Goal: Task Accomplishment & Management: Use online tool/utility

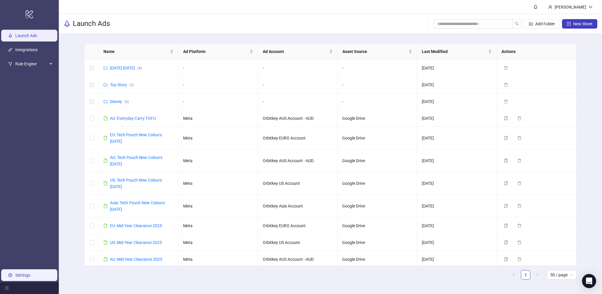
click at [28, 272] on link "Settings" at bounding box center [22, 274] width 15 height 5
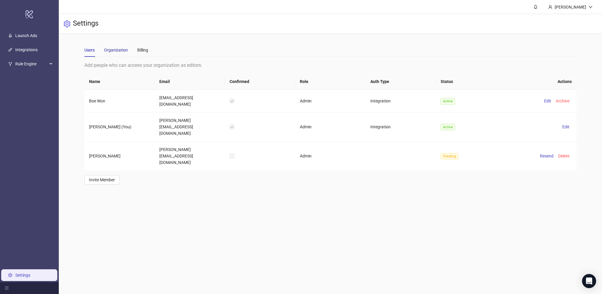
click at [120, 49] on div "Organization" at bounding box center [116, 50] width 24 height 6
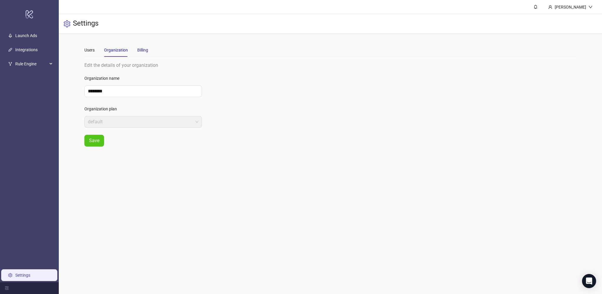
click at [143, 50] on div "Billing" at bounding box center [142, 50] width 11 height 6
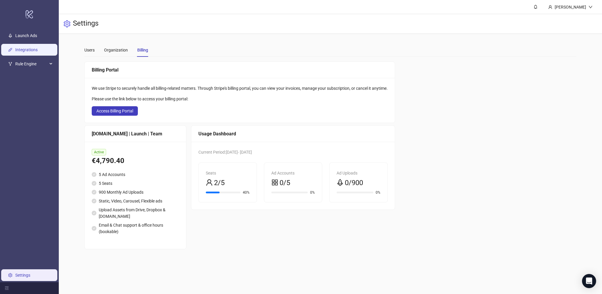
click at [24, 48] on link "Integrations" at bounding box center [26, 49] width 22 height 5
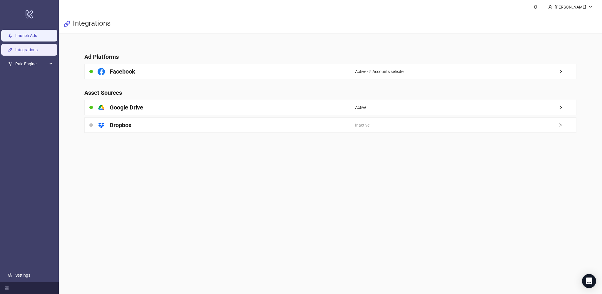
click at [24, 33] on link "Launch Ads" at bounding box center [26, 35] width 22 height 5
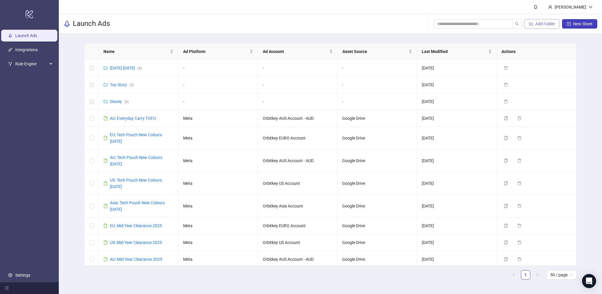
click at [543, 22] on span "Add Folder" at bounding box center [545, 23] width 20 height 5
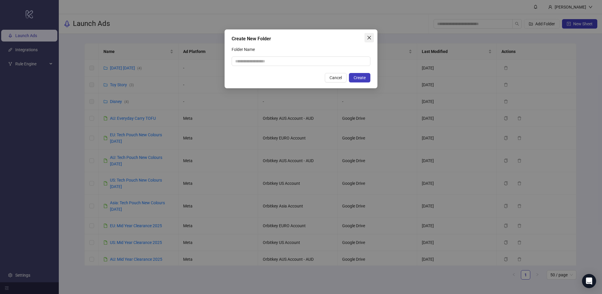
click at [370, 39] on icon "close" at bounding box center [369, 37] width 5 height 5
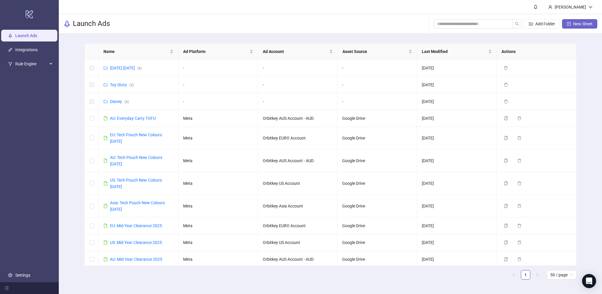
click at [574, 24] on span "New Sheet" at bounding box center [582, 23] width 19 height 5
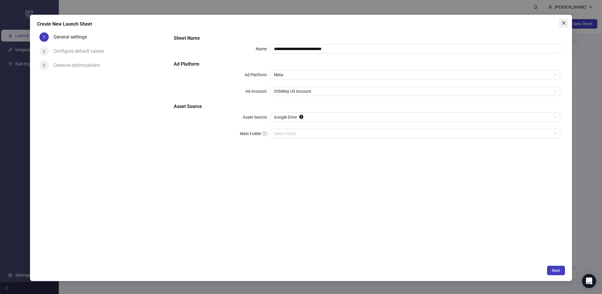
click at [561, 22] on span "Close" at bounding box center [563, 23] width 9 height 5
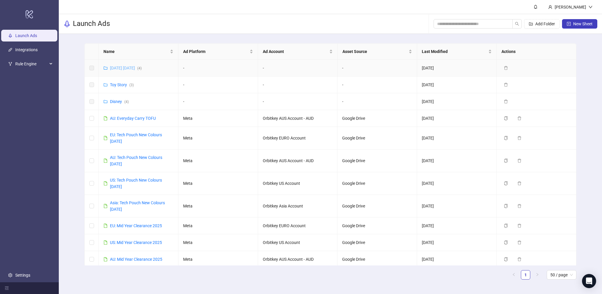
click at [136, 66] on link "[DATE] [DATE] ( 4 )" at bounding box center [126, 68] width 32 height 5
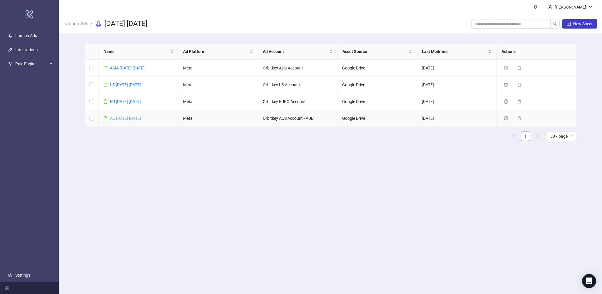
click at [137, 117] on link "AU [DATE] [DATE]" at bounding box center [125, 118] width 31 height 5
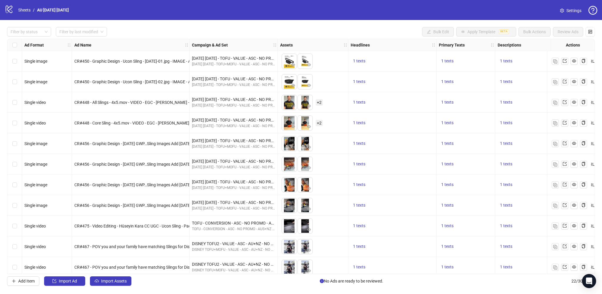
click at [562, 9] on icon "setting" at bounding box center [562, 11] width 4 height 4
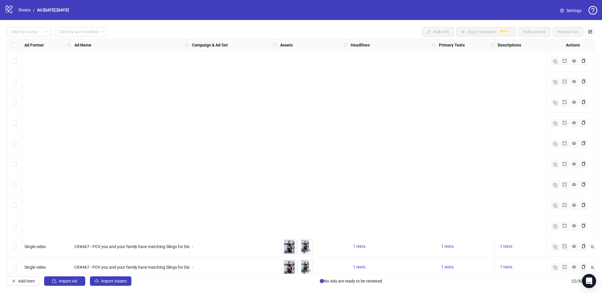
scroll to position [232, 0]
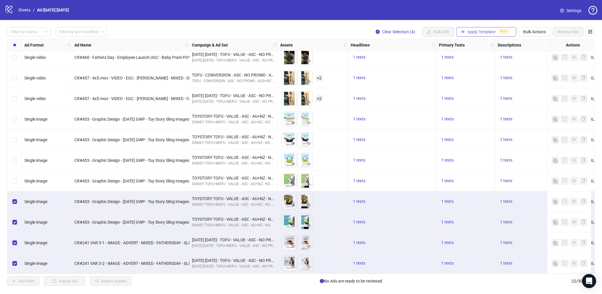
click at [480, 32] on span "Apply Template" at bounding box center [481, 31] width 28 height 5
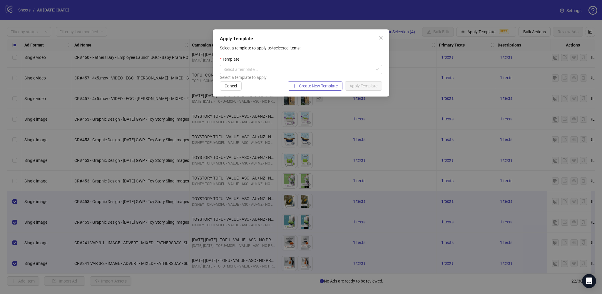
click at [311, 85] on span "Create New Template" at bounding box center [318, 85] width 39 height 5
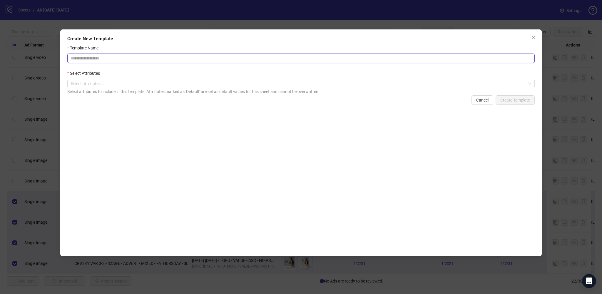
click at [273, 57] on input "Template Name" at bounding box center [300, 57] width 467 height 9
type input "**********"
click at [276, 121] on div "**********" at bounding box center [300, 147] width 467 height 205
click at [257, 85] on div at bounding box center [297, 83] width 459 height 8
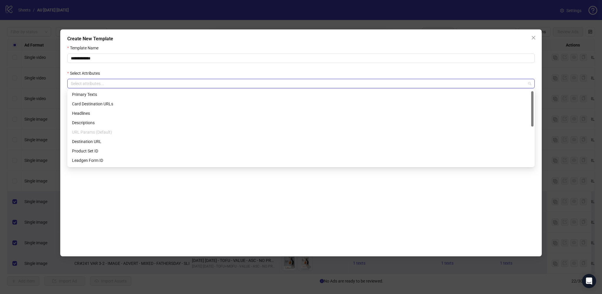
scroll to position [0, 0]
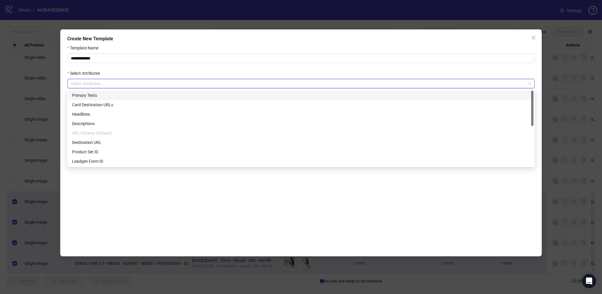
click at [211, 94] on div "Primary Texts" at bounding box center [301, 95] width 458 height 6
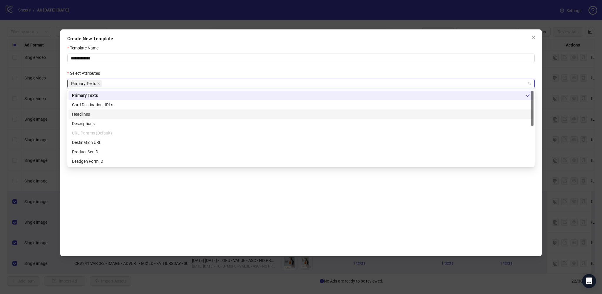
click at [200, 117] on div "Headlines" at bounding box center [300, 113] width 465 height 9
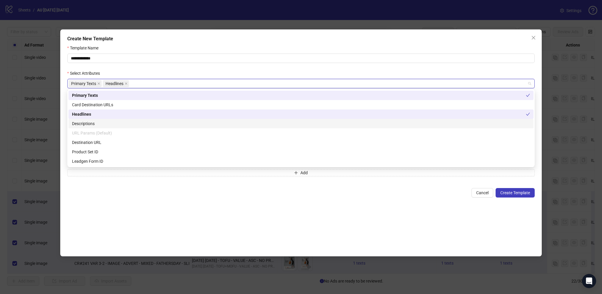
click at [197, 127] on div "Descriptions" at bounding box center [300, 123] width 465 height 9
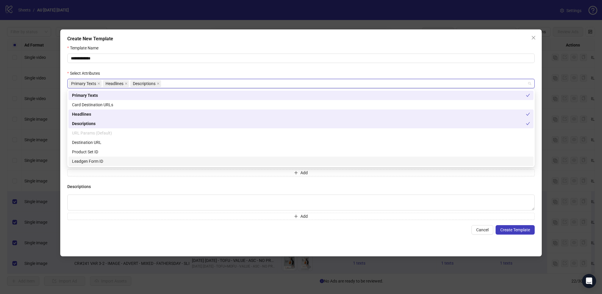
click at [184, 184] on h4 "Descriptions" at bounding box center [300, 186] width 467 height 6
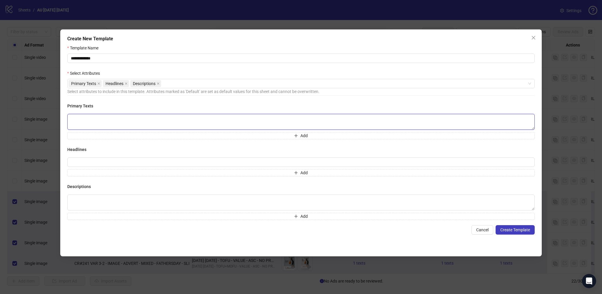
click at [178, 118] on textarea at bounding box center [300, 122] width 467 height 16
type textarea "**********"
click at [149, 162] on input "text" at bounding box center [300, 161] width 467 height 9
type input "**********"
click at [113, 201] on textarea at bounding box center [300, 202] width 467 height 16
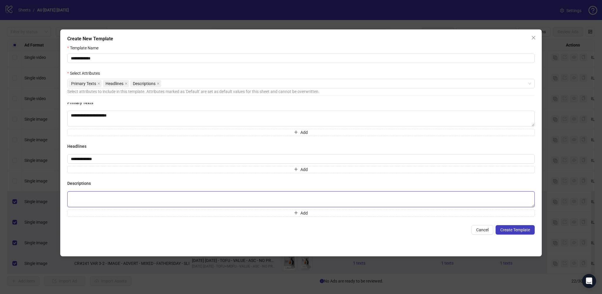
scroll to position [6, 0]
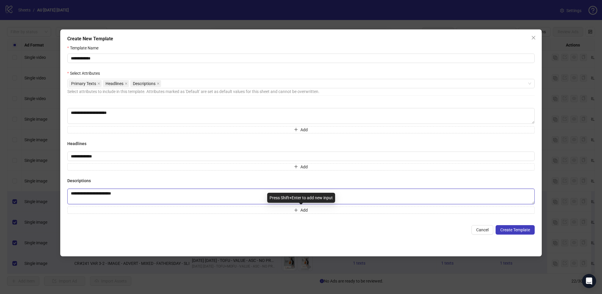
type textarea "**********"
click at [206, 234] on div "**********" at bounding box center [300, 147] width 467 height 205
click at [521, 227] on span "Create Template" at bounding box center [515, 229] width 30 height 5
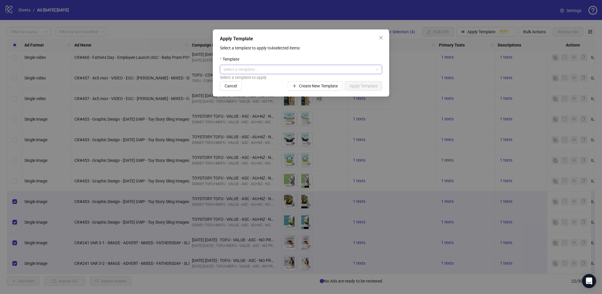
click at [271, 71] on input "search" at bounding box center [298, 69] width 150 height 9
click at [266, 80] on div "Orbitkey Test" at bounding box center [301, 81] width 153 height 6
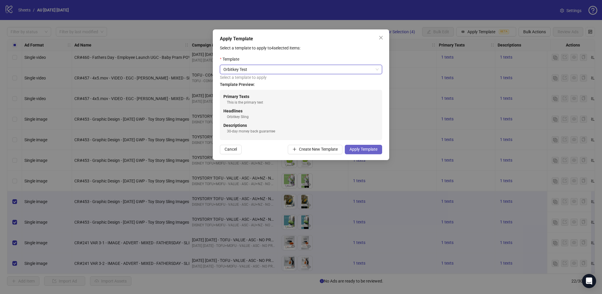
click at [366, 147] on span "Apply Template" at bounding box center [363, 149] width 28 height 5
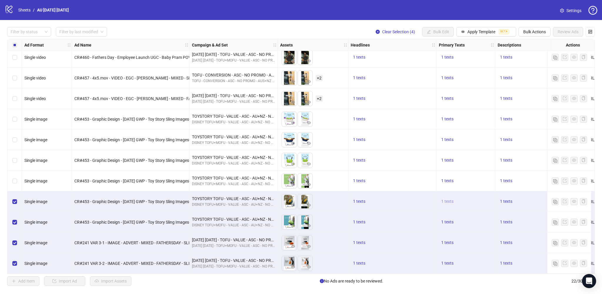
click at [448, 199] on span "1 texts" at bounding box center [447, 201] width 12 height 5
click at [448, 220] on span "1 texts" at bounding box center [447, 221] width 12 height 5
click at [449, 243] on button "1 texts" at bounding box center [447, 242] width 17 height 7
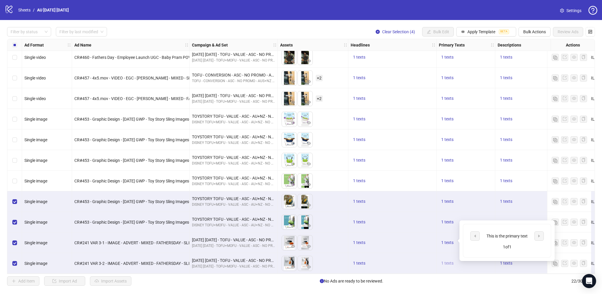
click at [446, 260] on span "1 texts" at bounding box center [447, 262] width 12 height 5
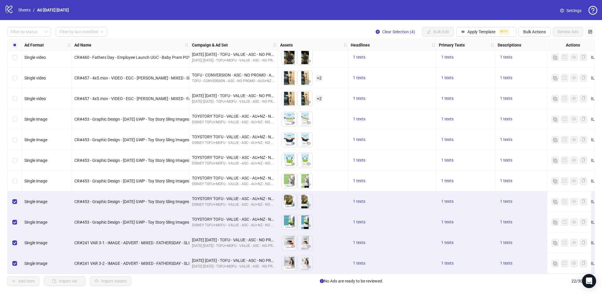
click at [421, 247] on div "1 texts" at bounding box center [392, 242] width 88 height 21
click at [26, 8] on link "Sheets" at bounding box center [24, 10] width 15 height 6
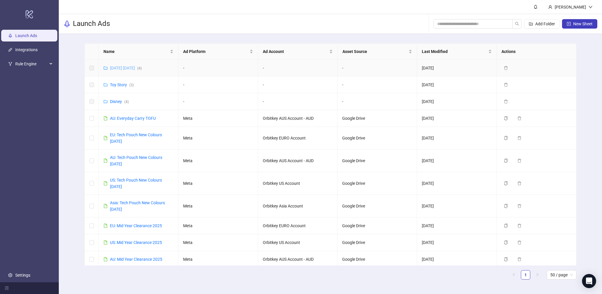
click at [120, 67] on link "[DATE] [DATE] ( 4 )" at bounding box center [126, 68] width 32 height 5
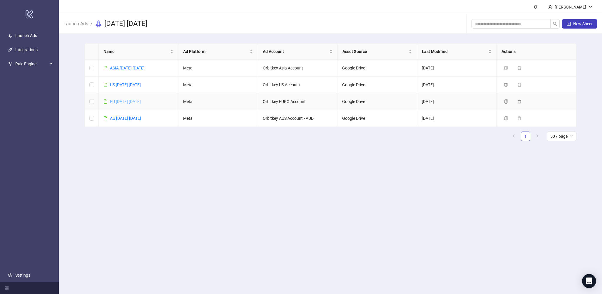
click at [126, 101] on link "EU [DATE] [DATE]" at bounding box center [125, 101] width 31 height 5
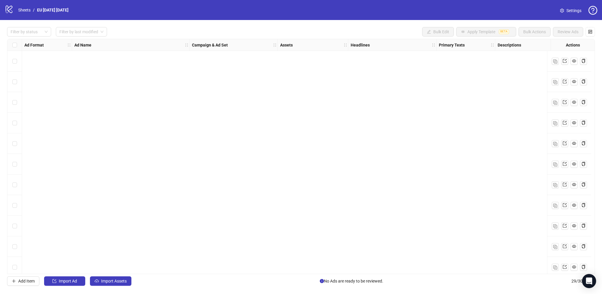
scroll to position [376, 0]
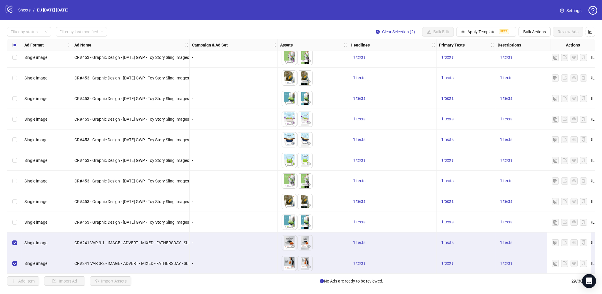
click at [13, 219] on label "Select row 27" at bounding box center [14, 222] width 5 height 6
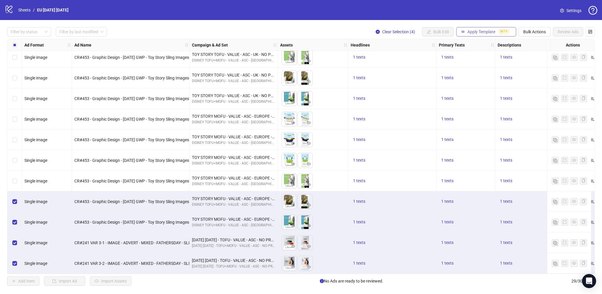
click at [495, 30] on span "Apply Template" at bounding box center [481, 31] width 28 height 5
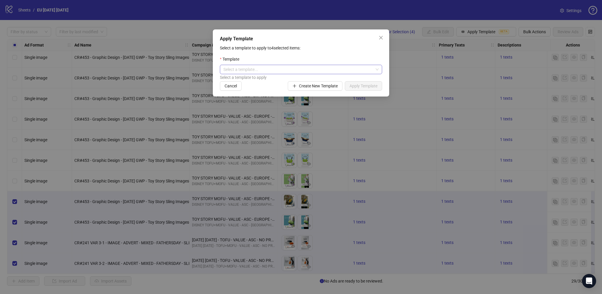
click at [317, 72] on input "search" at bounding box center [298, 69] width 150 height 9
click at [309, 81] on div "Orbitkey Test" at bounding box center [301, 81] width 153 height 6
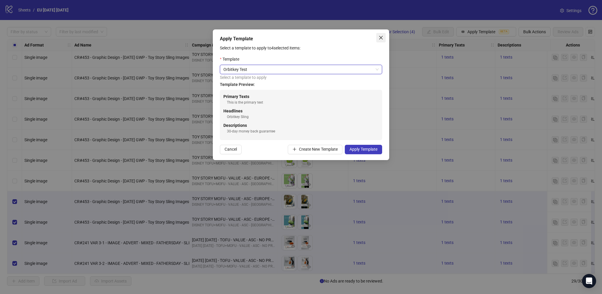
click at [381, 37] on icon "close" at bounding box center [381, 38] width 4 height 4
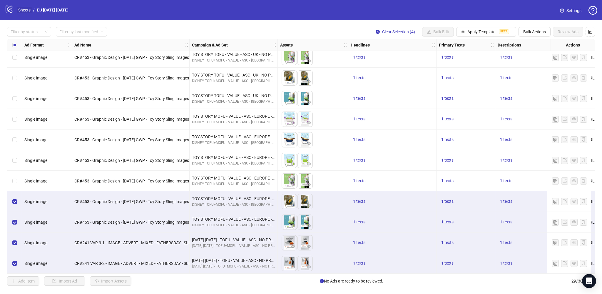
click at [21, 10] on link "Sheets" at bounding box center [24, 10] width 15 height 6
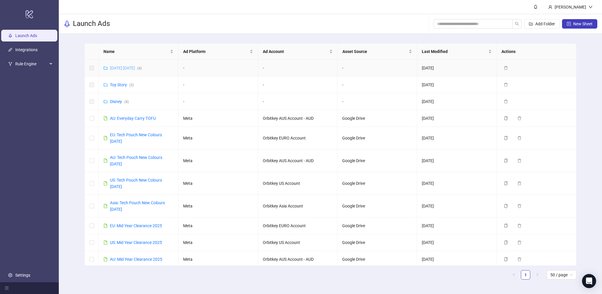
click at [125, 68] on link "[DATE] [DATE] ( 4 )" at bounding box center [126, 68] width 32 height 5
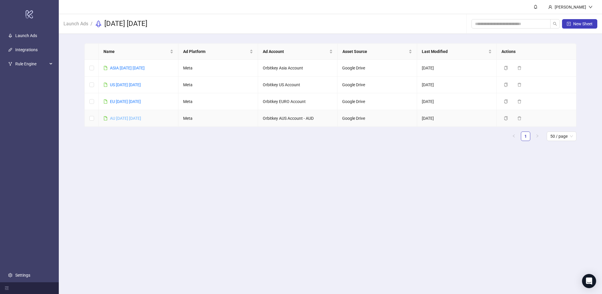
click at [121, 118] on link "AU [DATE] [DATE]" at bounding box center [125, 118] width 31 height 5
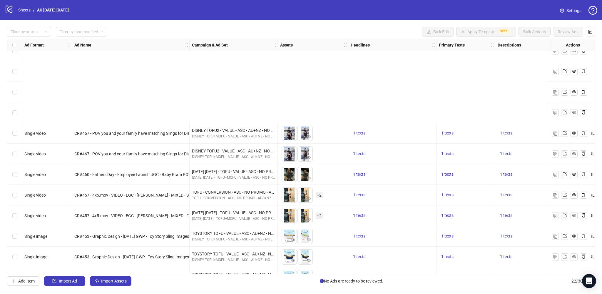
scroll to position [232, 0]
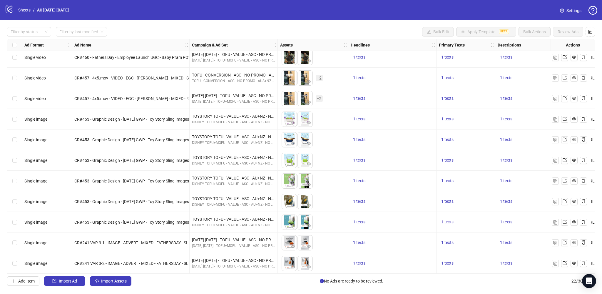
click at [446, 220] on span "1 texts" at bounding box center [447, 221] width 12 height 5
click at [446, 178] on span "1 texts" at bounding box center [447, 180] width 12 height 5
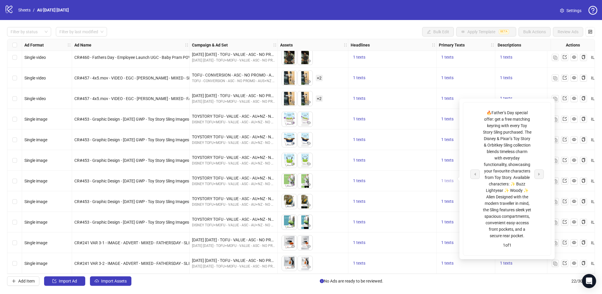
click at [446, 178] on span "1 texts" at bounding box center [447, 180] width 12 height 5
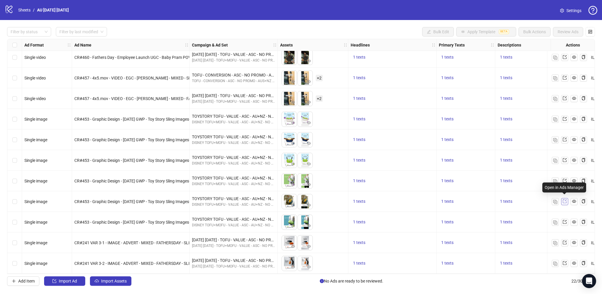
click at [566, 198] on link at bounding box center [564, 201] width 7 height 7
click at [12, 198] on div "Select row 19" at bounding box center [14, 201] width 15 height 21
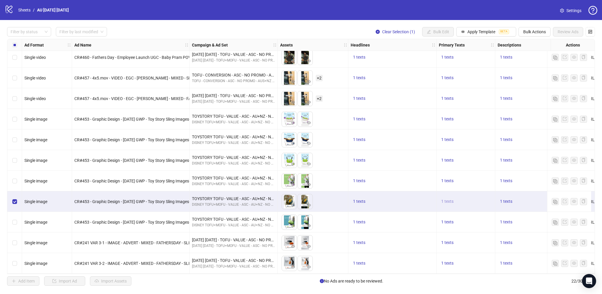
click at [450, 199] on span "1 texts" at bounding box center [447, 201] width 12 height 5
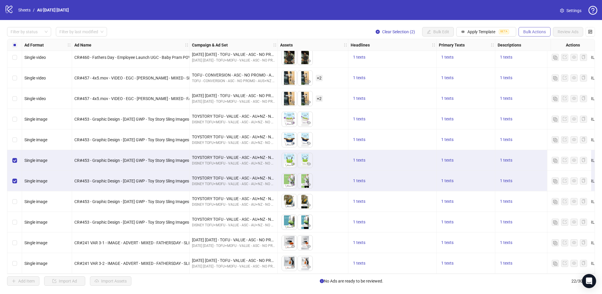
click at [539, 27] on button "Bulk Actions" at bounding box center [534, 31] width 32 height 9
click at [513, 21] on div "Filter by status Filter by last modified Clear Selection (2) Bulk Edit Apply Te…" at bounding box center [301, 156] width 602 height 272
click at [482, 32] on span "Apply Template" at bounding box center [481, 31] width 28 height 5
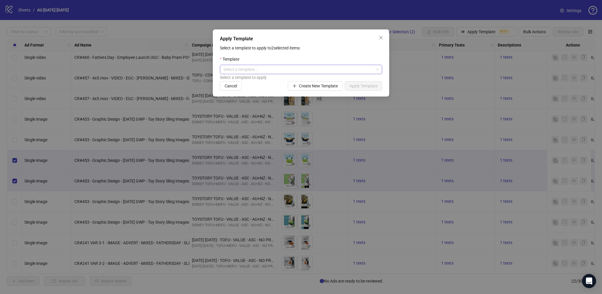
click at [314, 67] on input "search" at bounding box center [298, 69] width 150 height 9
click at [293, 83] on div "Orbitkey Test" at bounding box center [301, 81] width 153 height 6
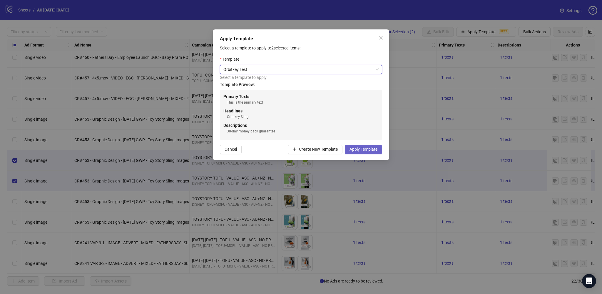
click at [356, 146] on button "Apply Template" at bounding box center [363, 149] width 37 height 9
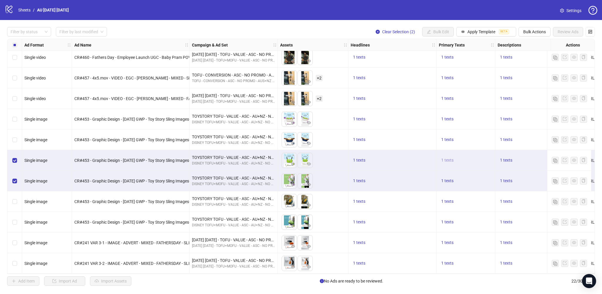
click at [448, 160] on span "1 texts" at bounding box center [447, 160] width 12 height 5
click at [427, 158] on div "1 texts" at bounding box center [392, 160] width 83 height 7
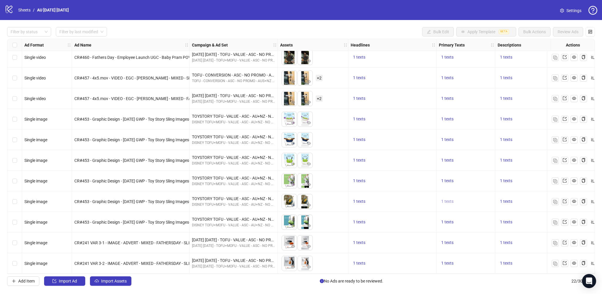
click at [449, 199] on span "1 texts" at bounding box center [447, 201] width 12 height 5
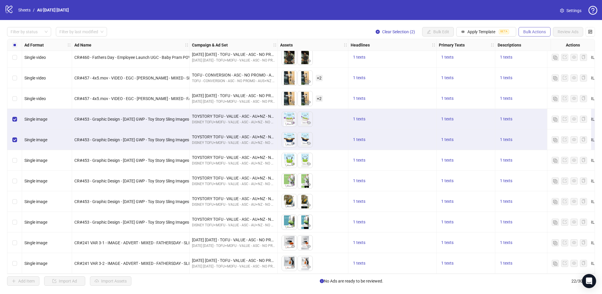
click at [532, 34] on span "Bulk Actions" at bounding box center [534, 31] width 23 height 5
click at [545, 60] on span "Duplicate with assets" at bounding box center [543, 62] width 40 height 6
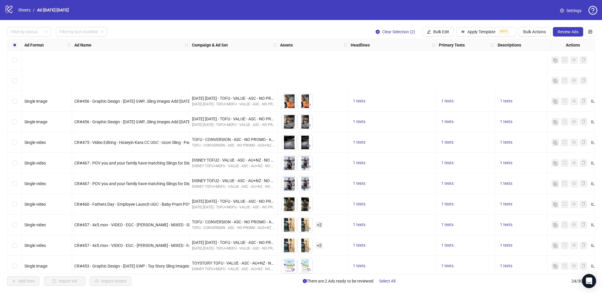
scroll to position [273, 0]
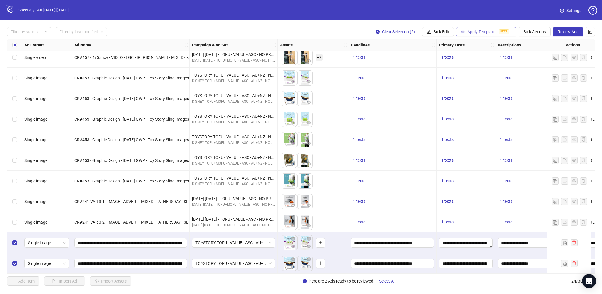
click at [484, 32] on span "Apply Template" at bounding box center [481, 31] width 28 height 5
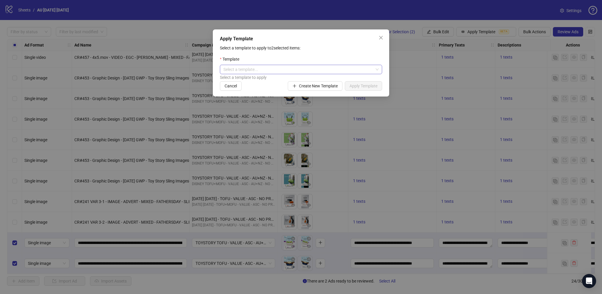
click at [327, 70] on input "search" at bounding box center [298, 69] width 150 height 9
click at [313, 80] on div "Orbitkey Test" at bounding box center [301, 81] width 153 height 6
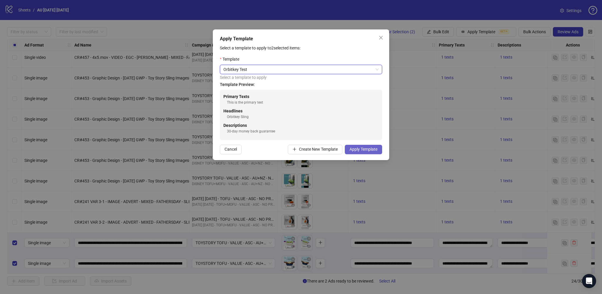
click at [361, 149] on span "Apply Template" at bounding box center [363, 149] width 28 height 5
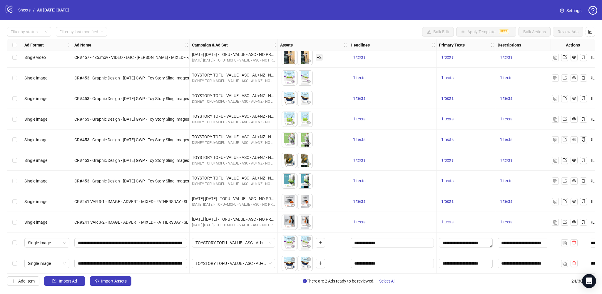
click at [448, 219] on span "1 texts" at bounding box center [447, 221] width 12 height 5
click at [447, 137] on span "1 texts" at bounding box center [447, 139] width 12 height 5
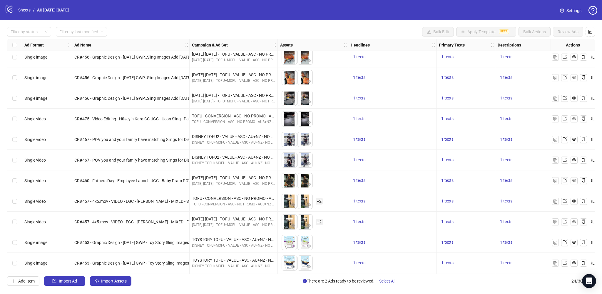
click at [357, 119] on span "1 texts" at bounding box center [359, 118] width 12 height 5
click at [508, 117] on span "1 texts" at bounding box center [506, 118] width 12 height 5
click at [529, 119] on div "1 texts" at bounding box center [539, 118] width 83 height 7
